Goal: Information Seeking & Learning: Learn about a topic

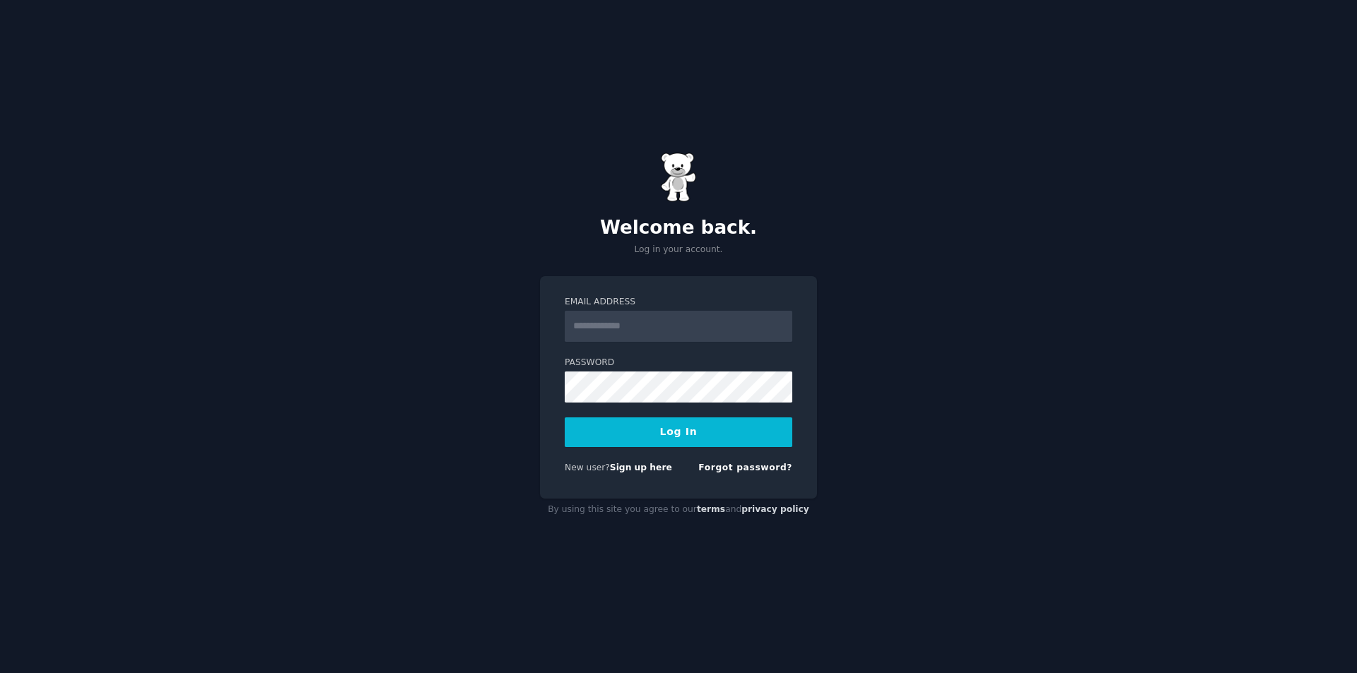
click at [627, 324] on input "Email Address" at bounding box center [679, 326] width 228 height 31
type input "**********"
click at [565, 418] on button "Log In" at bounding box center [679, 433] width 228 height 30
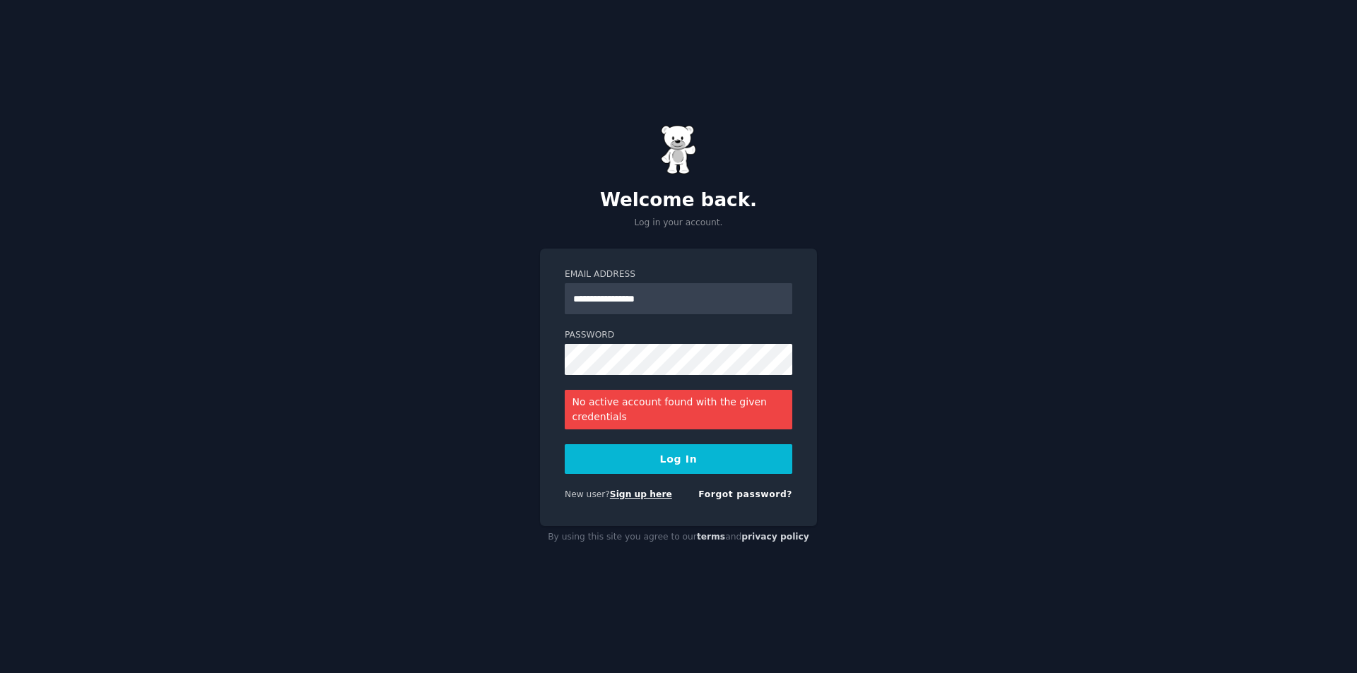
click at [633, 497] on link "Sign up here" at bounding box center [641, 495] width 62 height 10
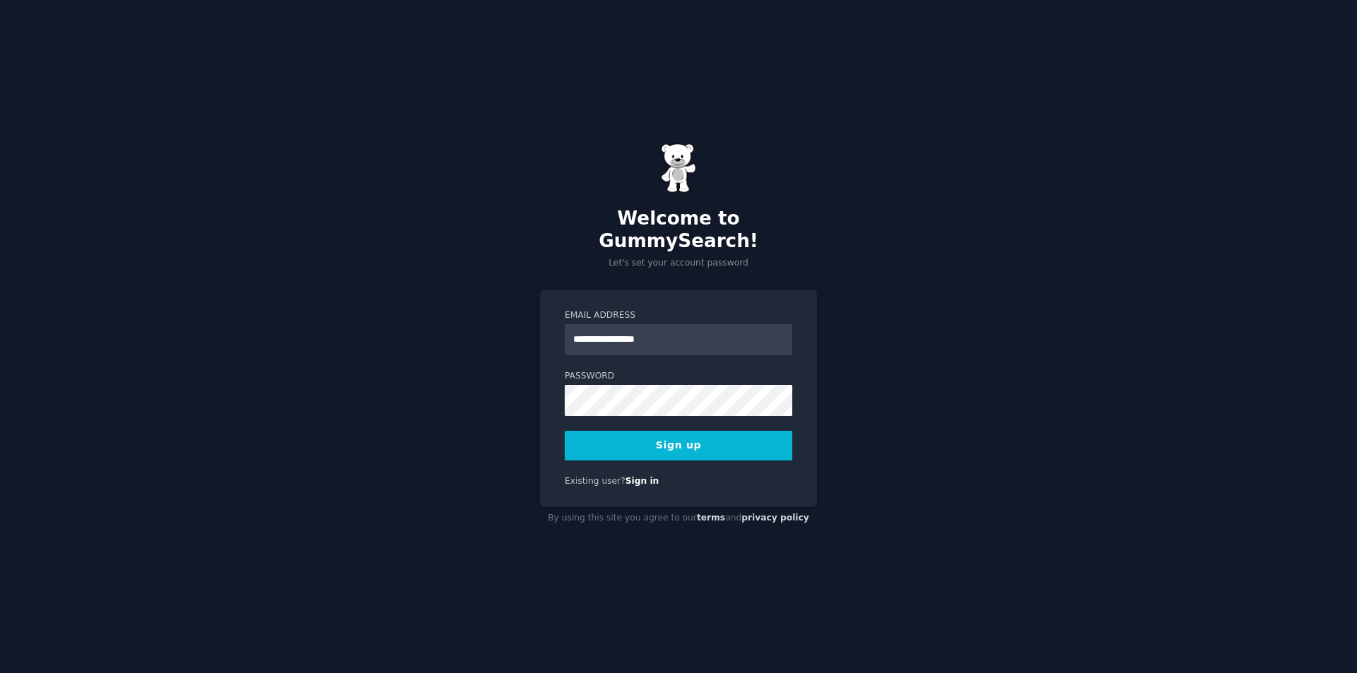
type input "**********"
click at [565, 431] on button "Sign up" at bounding box center [679, 446] width 228 height 30
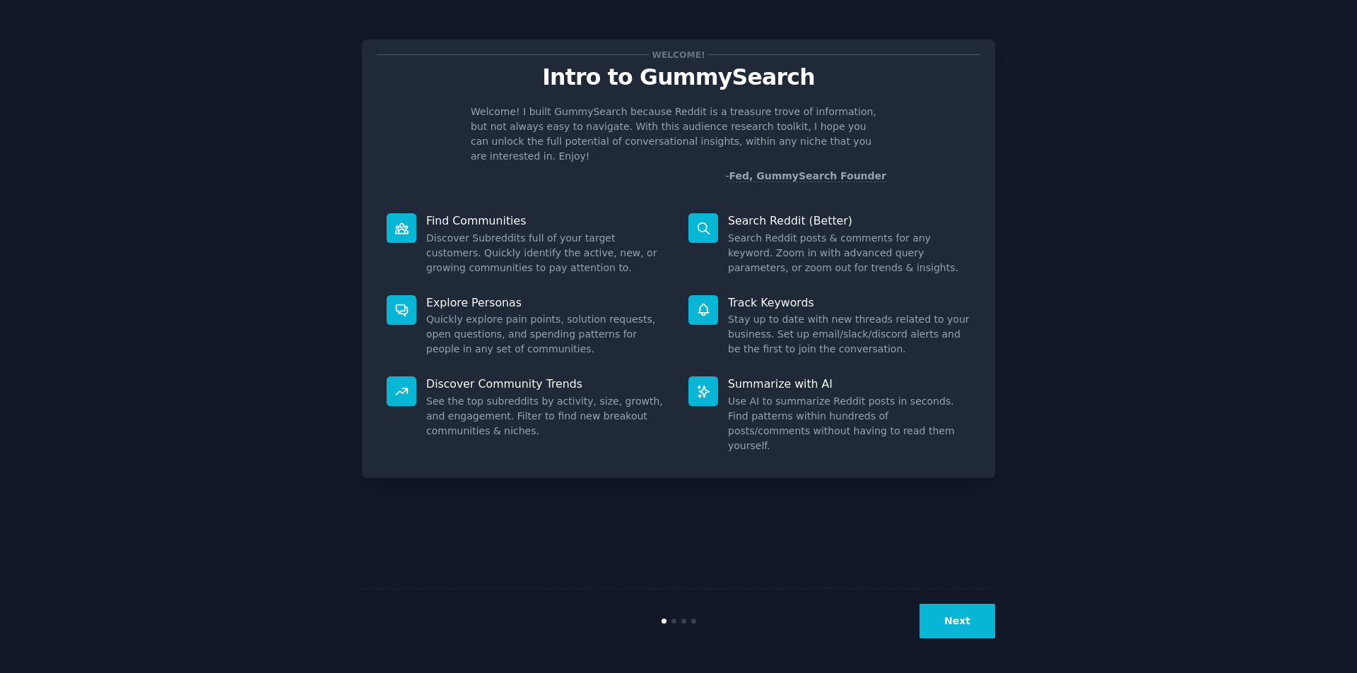
click at [948, 608] on button "Next" at bounding box center [957, 621] width 76 height 35
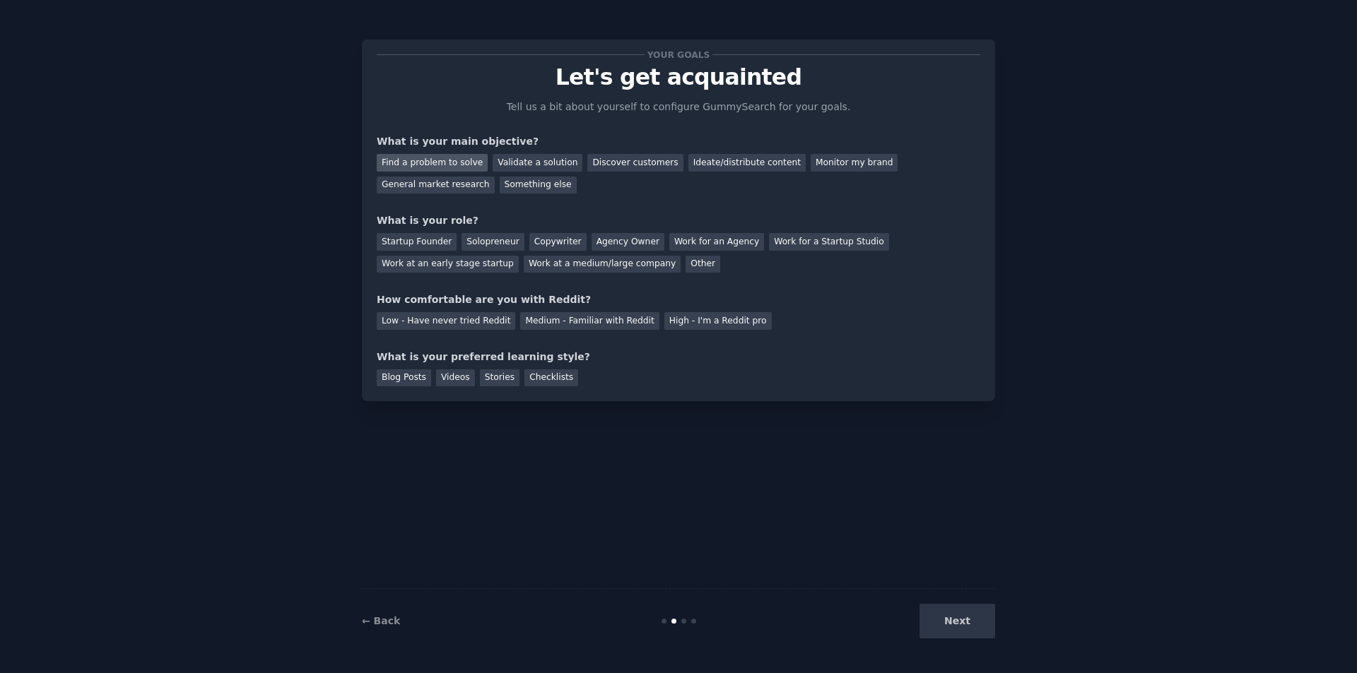
click at [439, 162] on div "Find a problem to solve" at bounding box center [432, 163] width 111 height 18
click at [531, 164] on div "Validate a solution" at bounding box center [537, 163] width 90 height 18
click at [445, 165] on div "Find a problem to solve" at bounding box center [432, 163] width 111 height 18
click at [506, 158] on div "Validate a solution" at bounding box center [537, 163] width 90 height 18
click at [447, 156] on div "Find a problem to solve" at bounding box center [432, 163] width 111 height 18
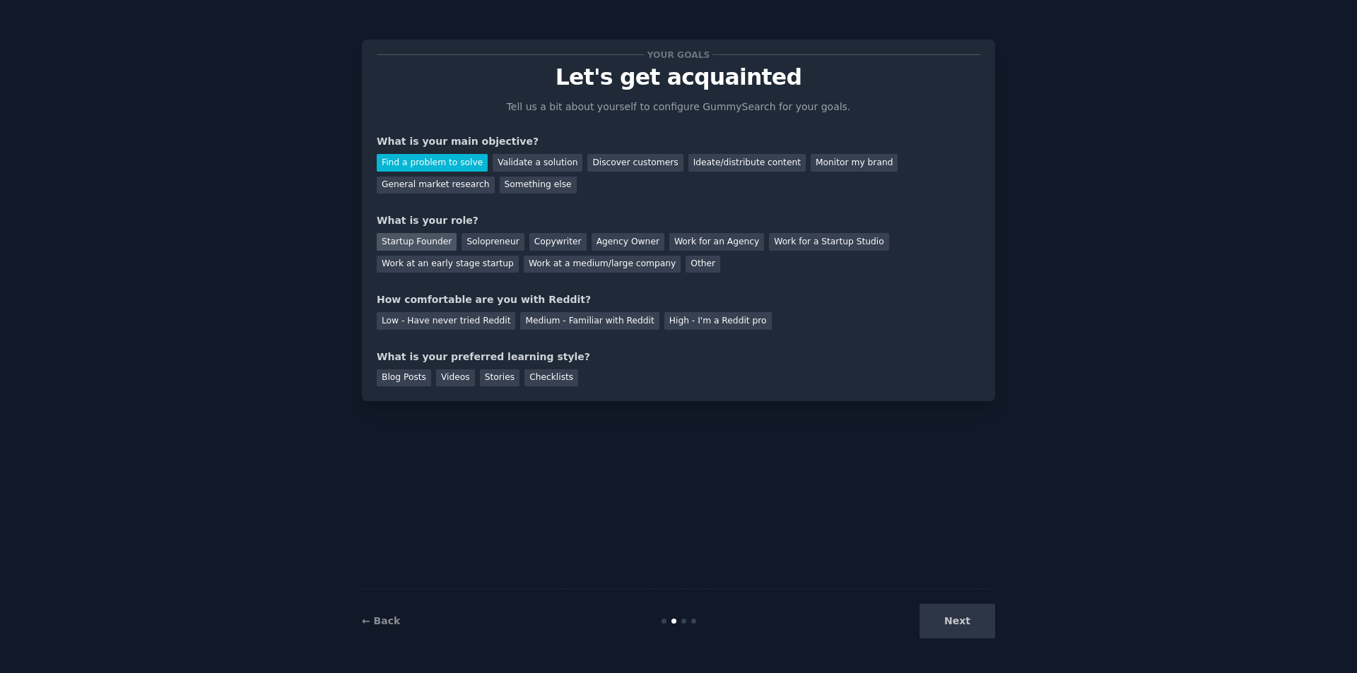
click at [414, 245] on div "Startup Founder" at bounding box center [417, 242] width 80 height 18
click at [464, 243] on div "Solopreneur" at bounding box center [492, 242] width 62 height 18
click at [442, 324] on div "Low - Have never tried Reddit" at bounding box center [446, 321] width 138 height 18
click at [594, 324] on div "Medium - Familiar with Reddit" at bounding box center [589, 321] width 138 height 18
click at [389, 377] on div "Blog Posts" at bounding box center [404, 379] width 54 height 18
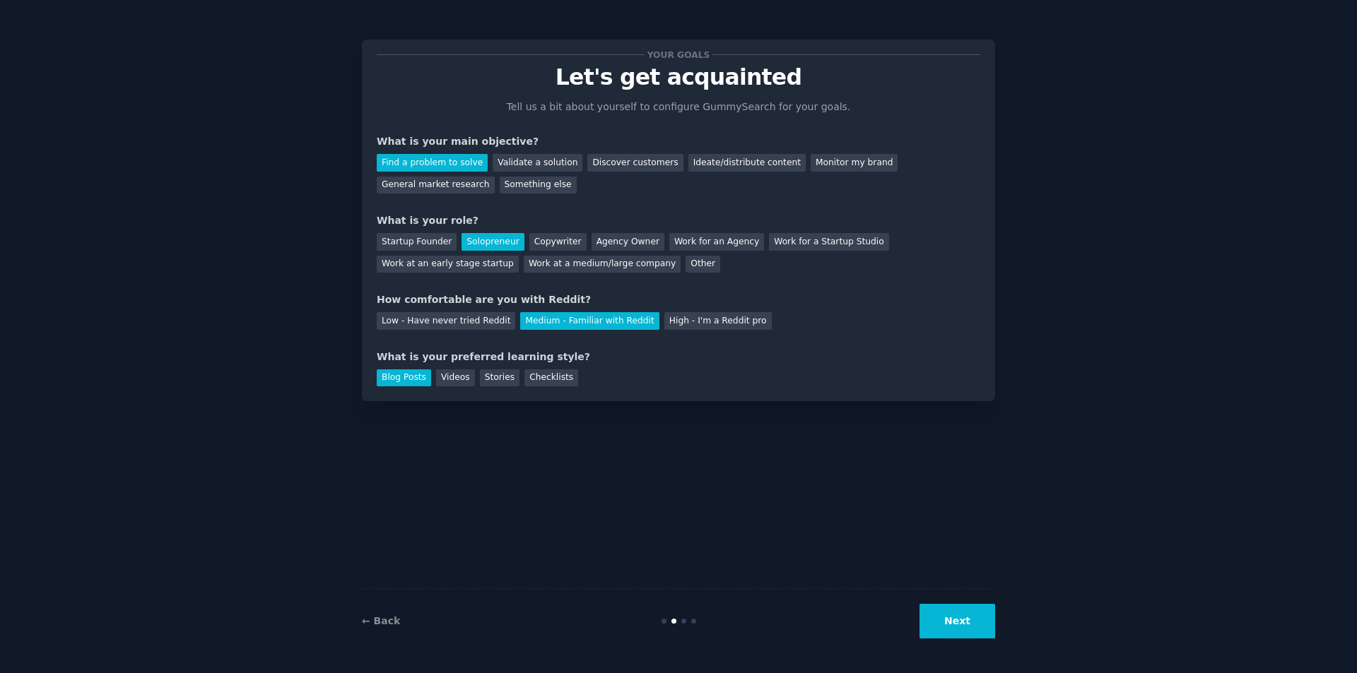
click at [963, 616] on button "Next" at bounding box center [957, 621] width 76 height 35
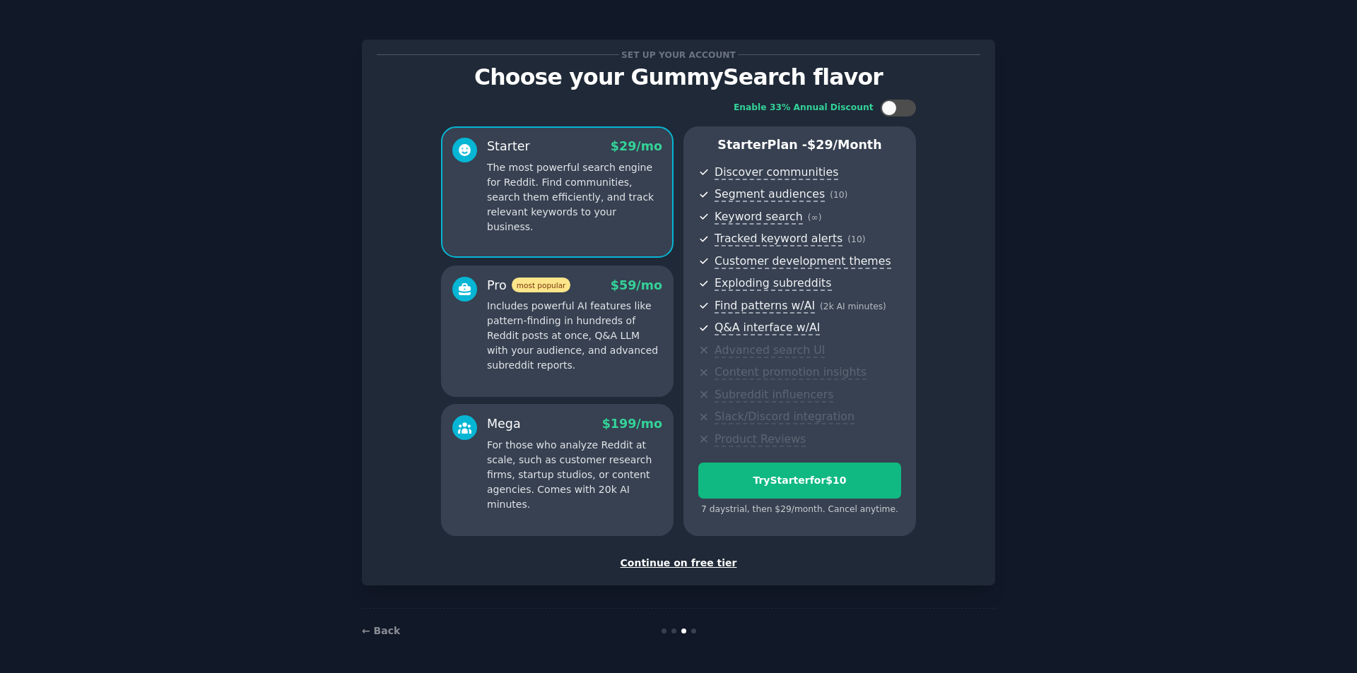
click at [698, 562] on div "Continue on free tier" at bounding box center [678, 563] width 603 height 15
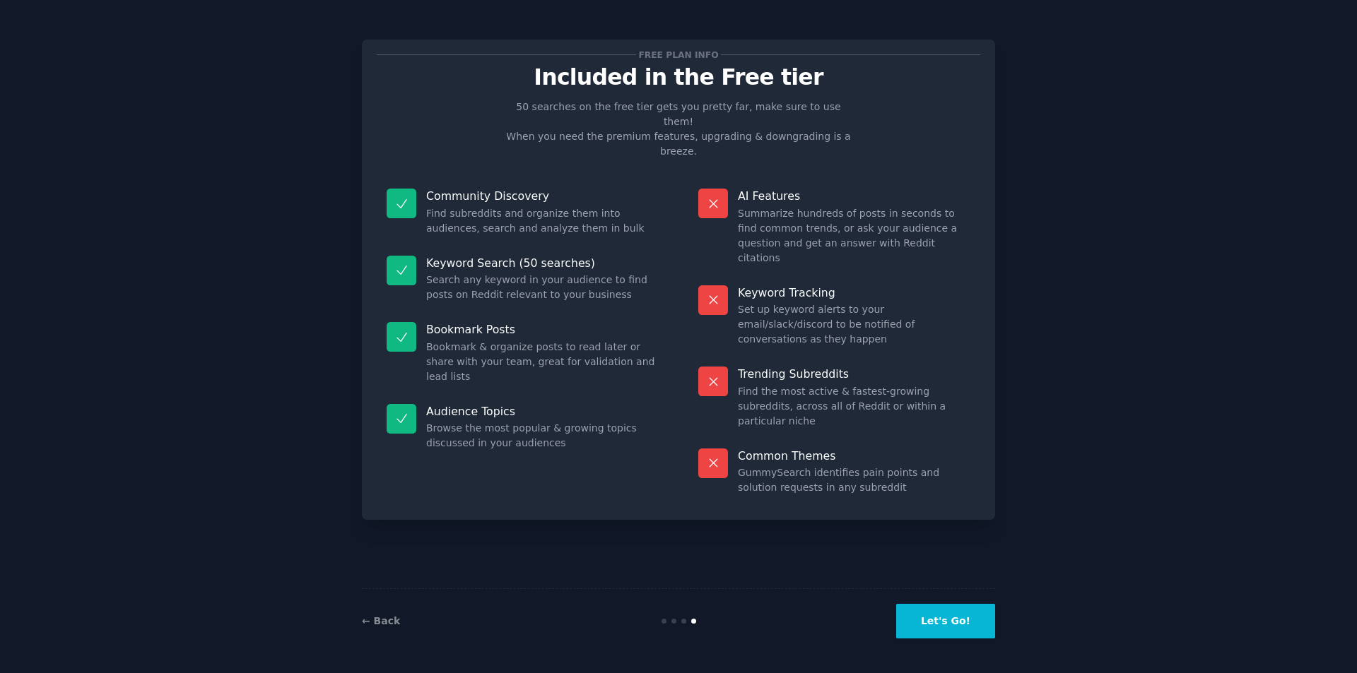
click at [967, 625] on button "Let's Go!" at bounding box center [945, 621] width 99 height 35
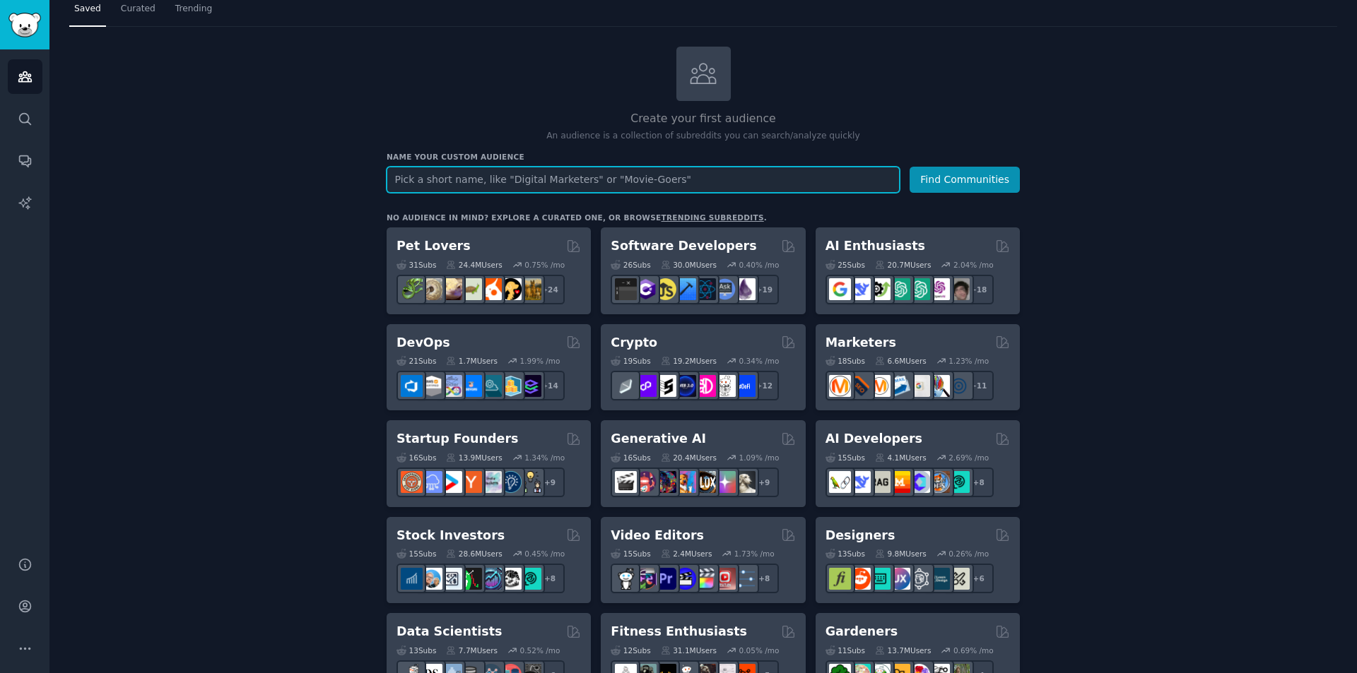
scroll to position [141, 0]
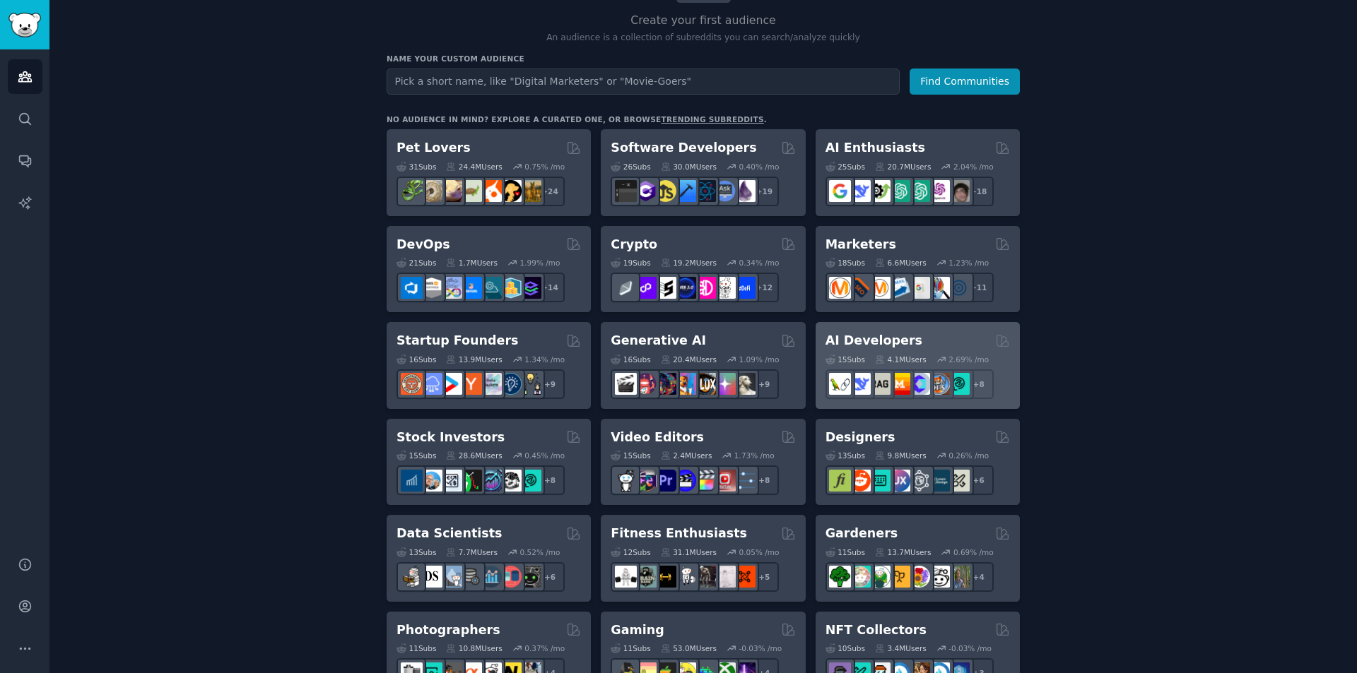
click at [907, 335] on div "AI Developers" at bounding box center [917, 341] width 184 height 18
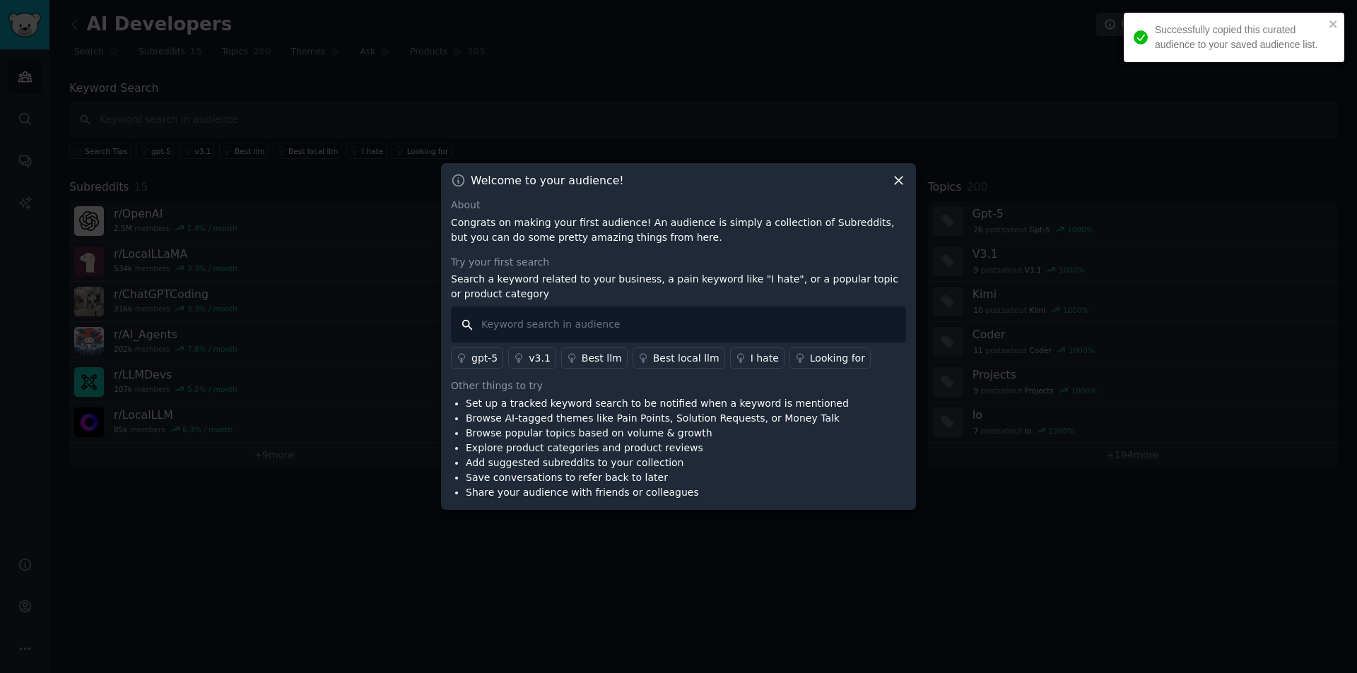
click at [529, 322] on input "text" at bounding box center [678, 325] width 455 height 36
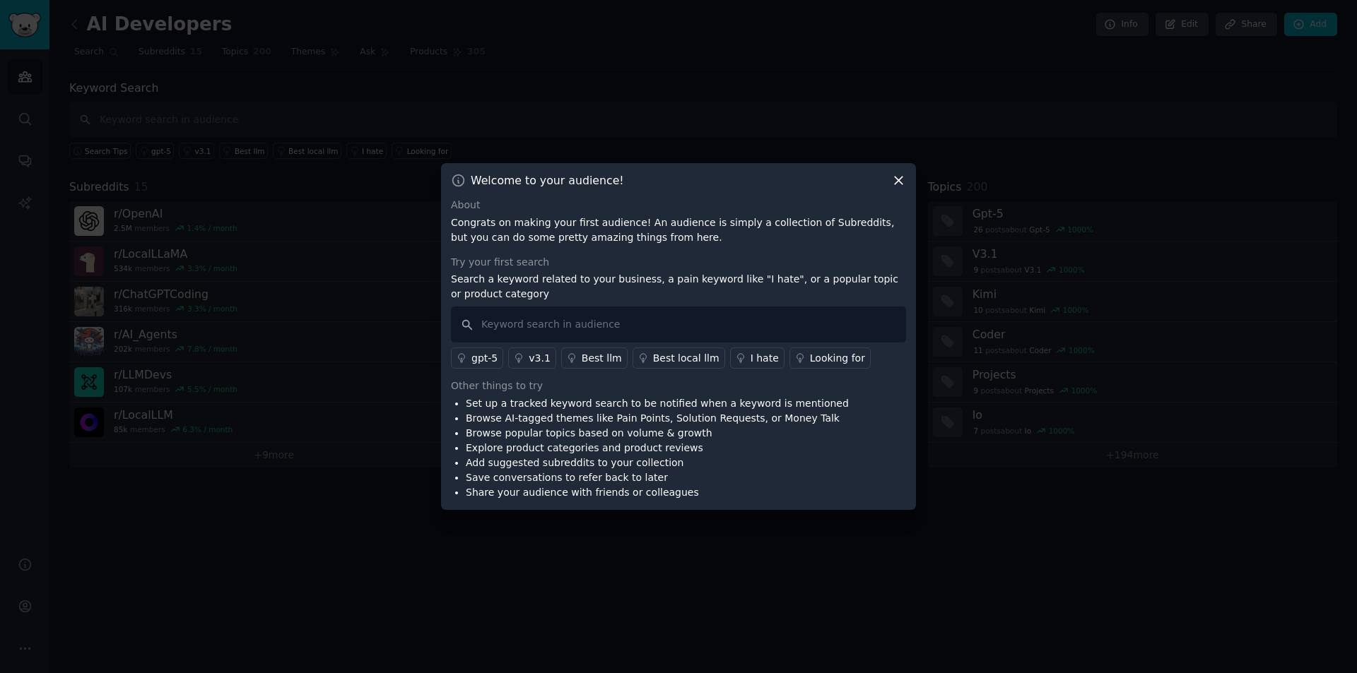
click at [892, 178] on icon at bounding box center [898, 180] width 15 height 15
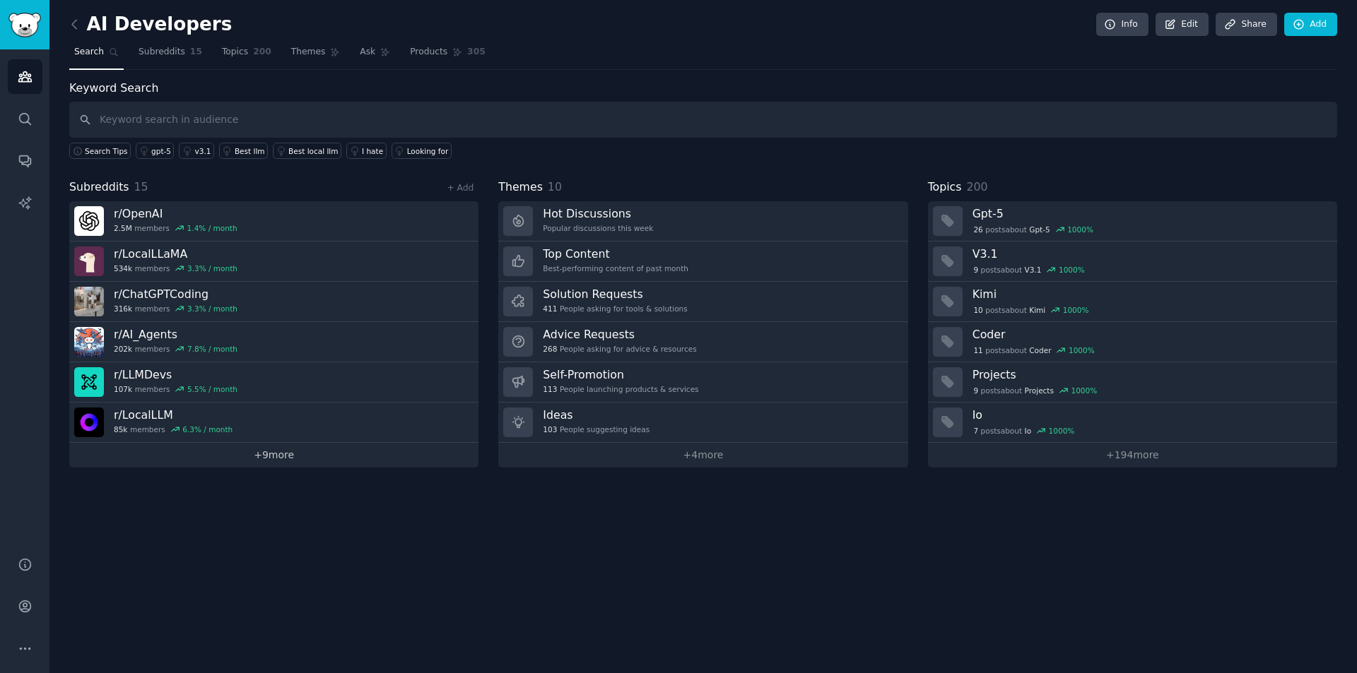
click at [271, 451] on link "+ 9 more" at bounding box center [273, 455] width 409 height 25
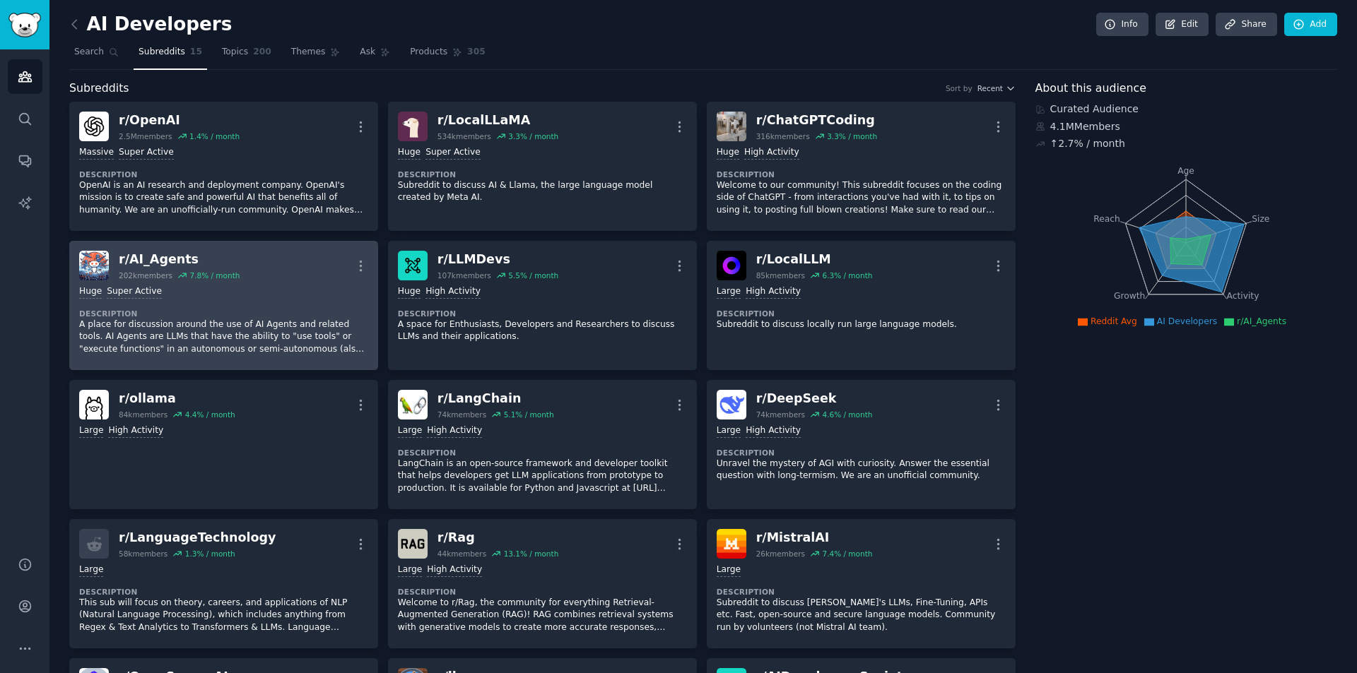
click at [297, 267] on div "r/ AI_Agents 202k members 7.8 % / month More" at bounding box center [223, 266] width 289 height 30
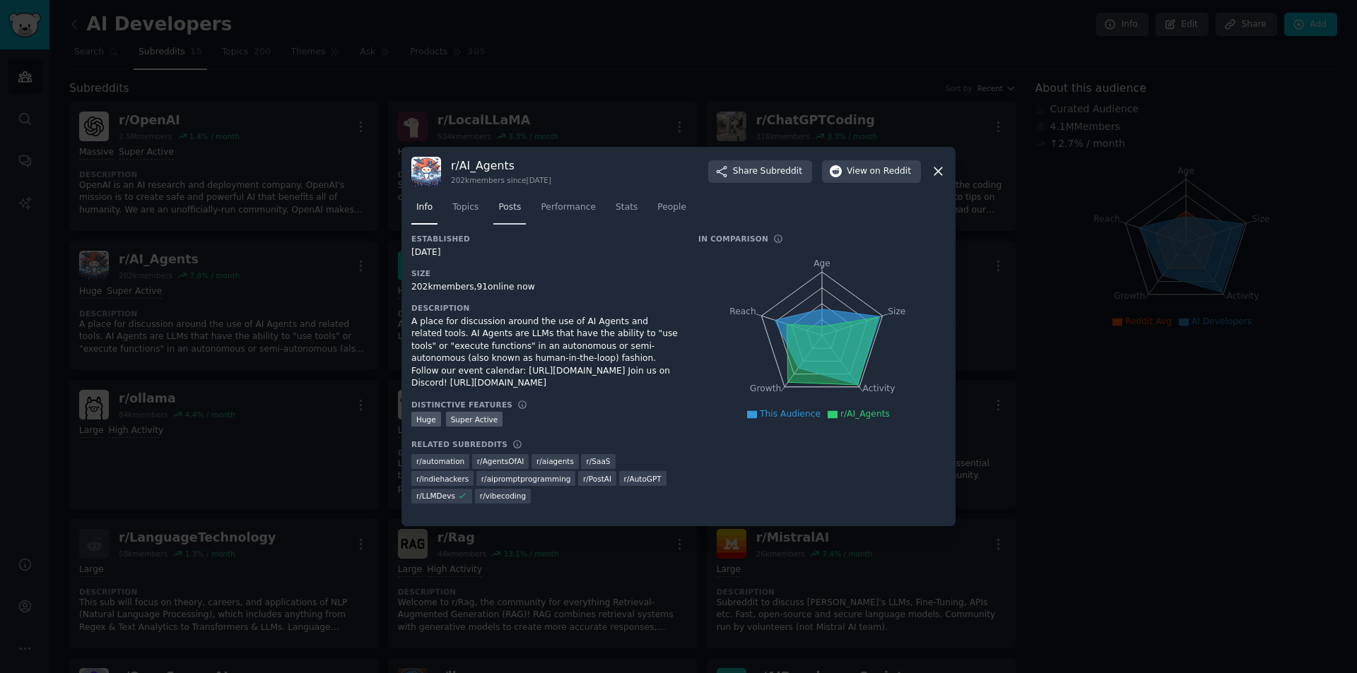
click at [506, 204] on span "Posts" at bounding box center [509, 207] width 23 height 13
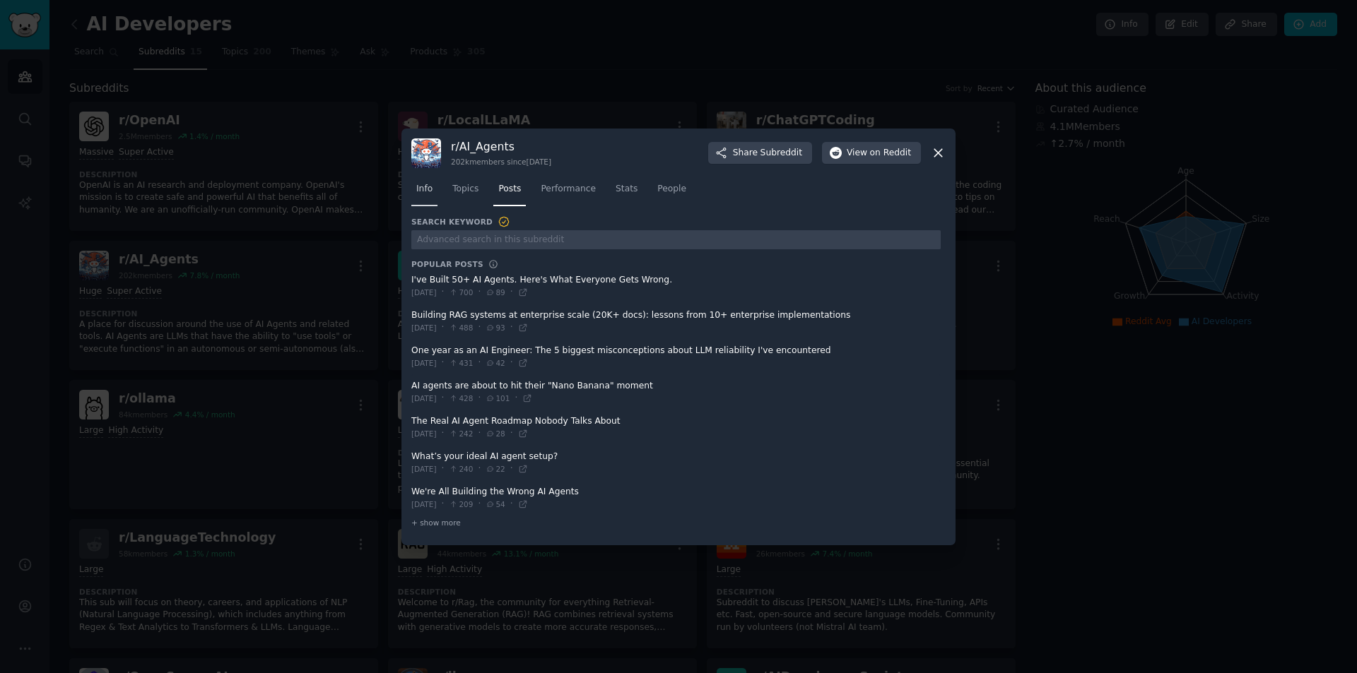
click at [429, 180] on link "Info" at bounding box center [424, 192] width 26 height 29
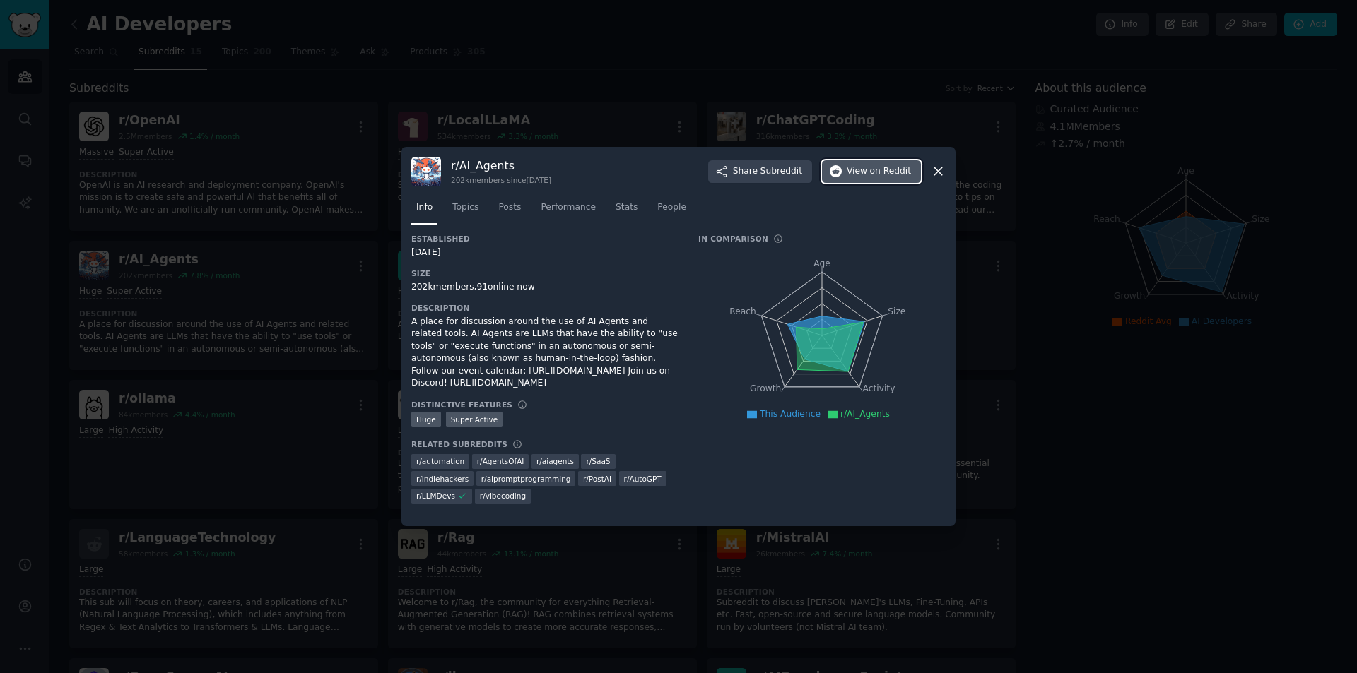
click at [866, 170] on span "View on Reddit" at bounding box center [878, 171] width 64 height 13
click at [589, 80] on div at bounding box center [678, 336] width 1357 height 673
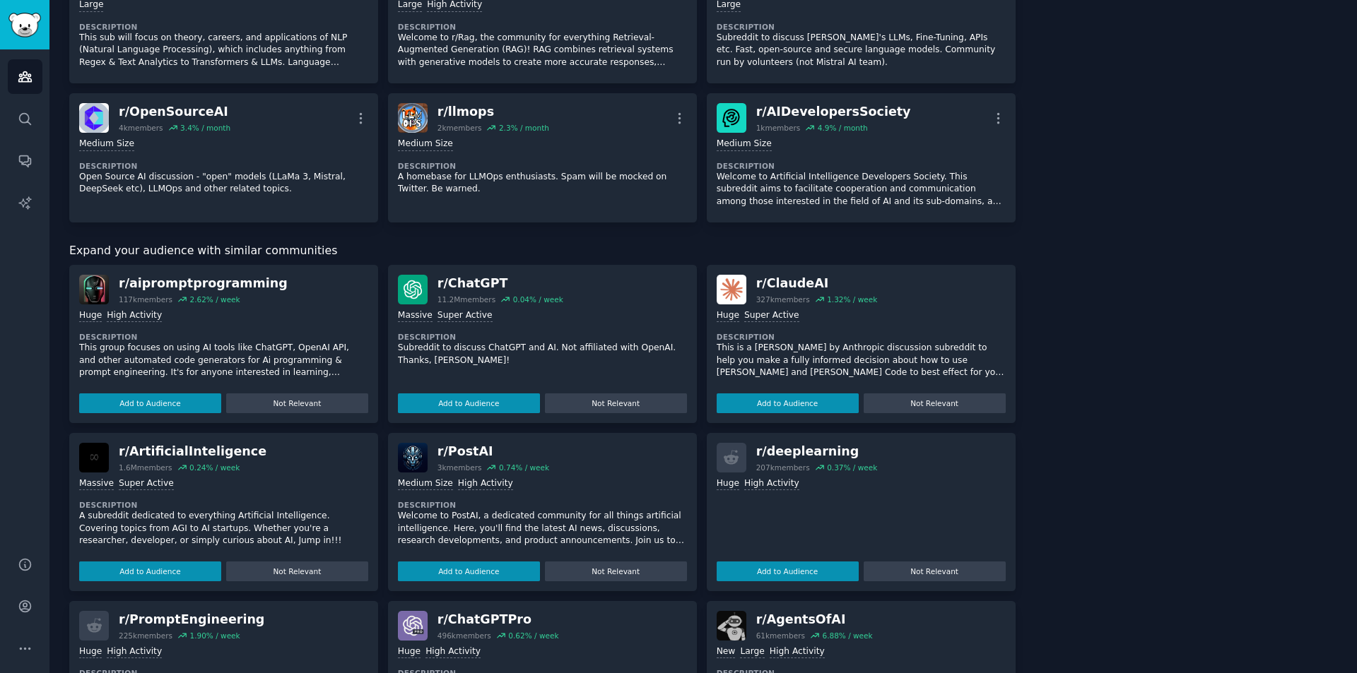
scroll to position [839, 0]
